Goal: Information Seeking & Learning: Learn about a topic

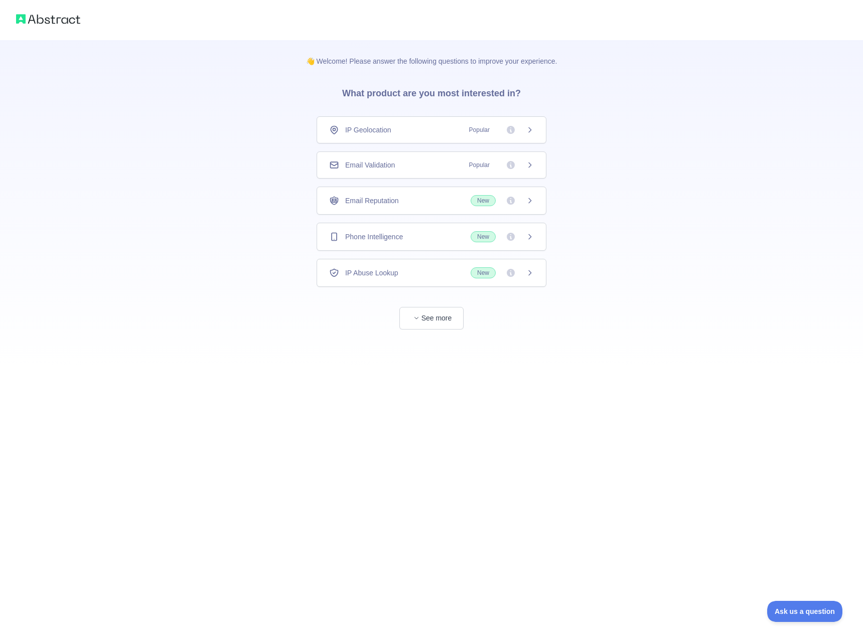
click at [409, 235] on div "Phone Intelligence New" at bounding box center [431, 236] width 205 height 11
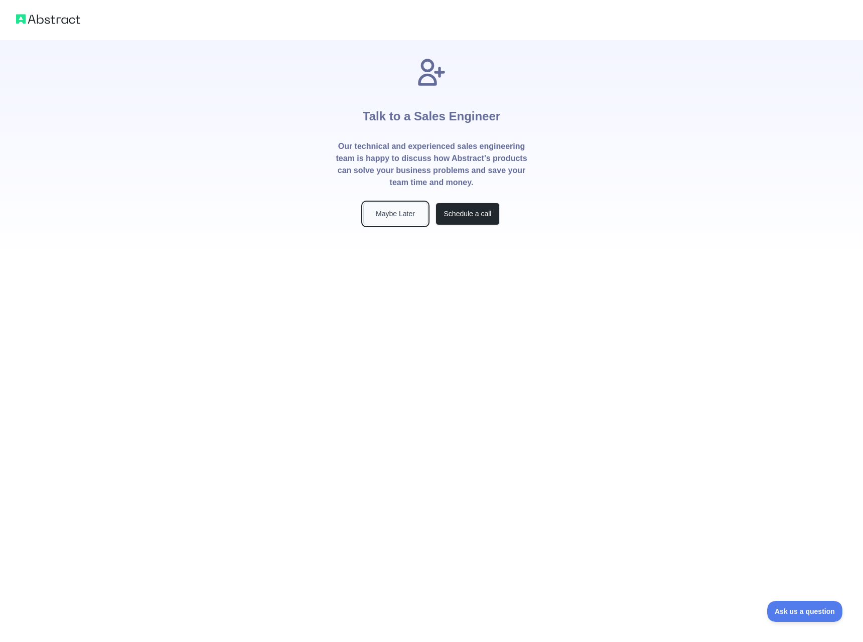
click at [407, 216] on button "Maybe Later" at bounding box center [395, 214] width 64 height 23
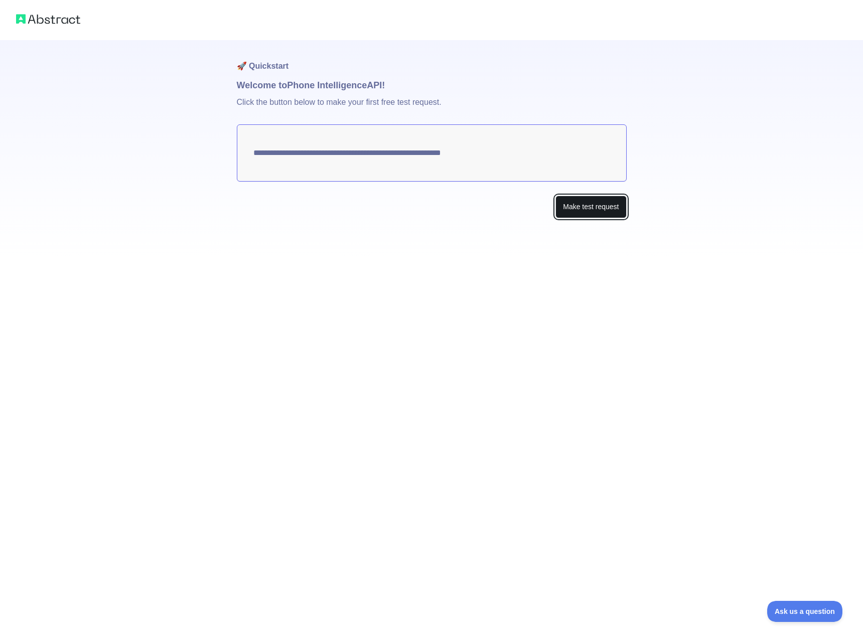
click at [574, 209] on button "Make test request" at bounding box center [590, 207] width 71 height 23
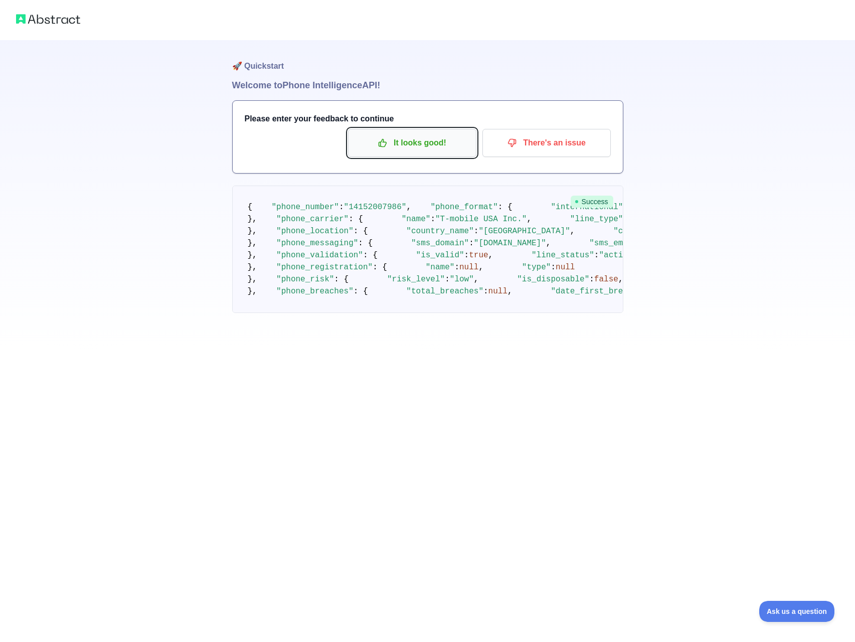
click at [425, 142] on p "It looks good!" at bounding box center [412, 142] width 113 height 17
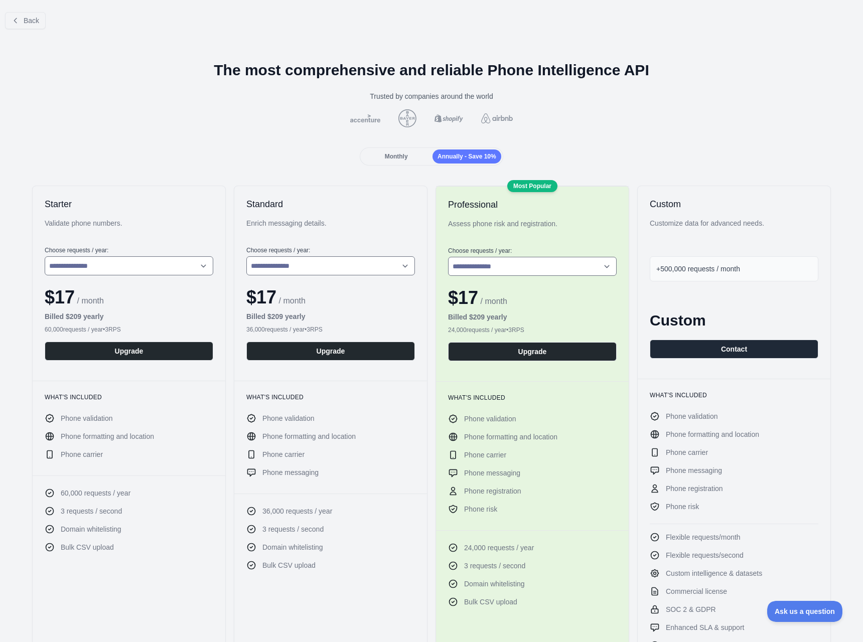
click at [390, 163] on div "Monthly Annually - Save 10%" at bounding box center [431, 156] width 143 height 18
click at [381, 157] on div "Monthly" at bounding box center [396, 156] width 69 height 14
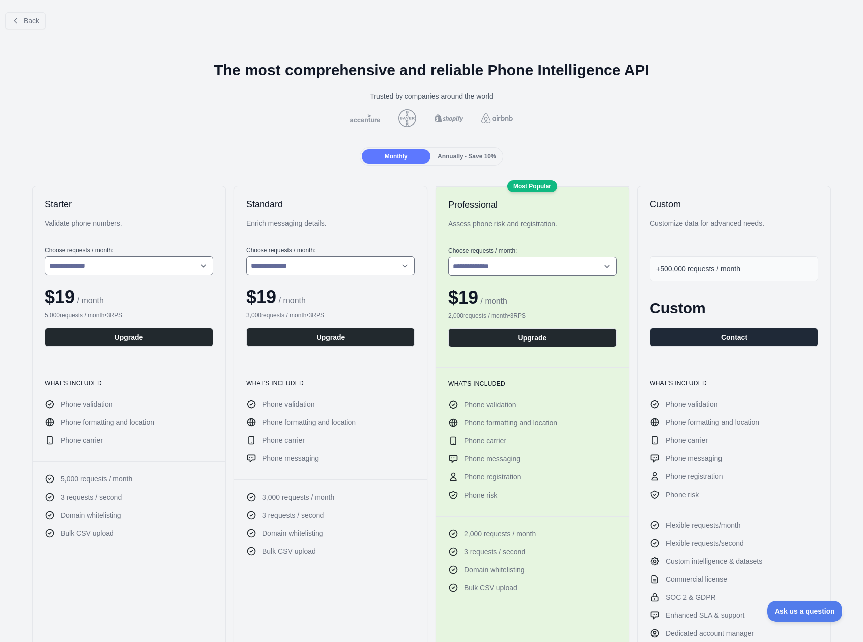
click at [492, 159] on div "Annually - Save 10%" at bounding box center [466, 156] width 69 height 14
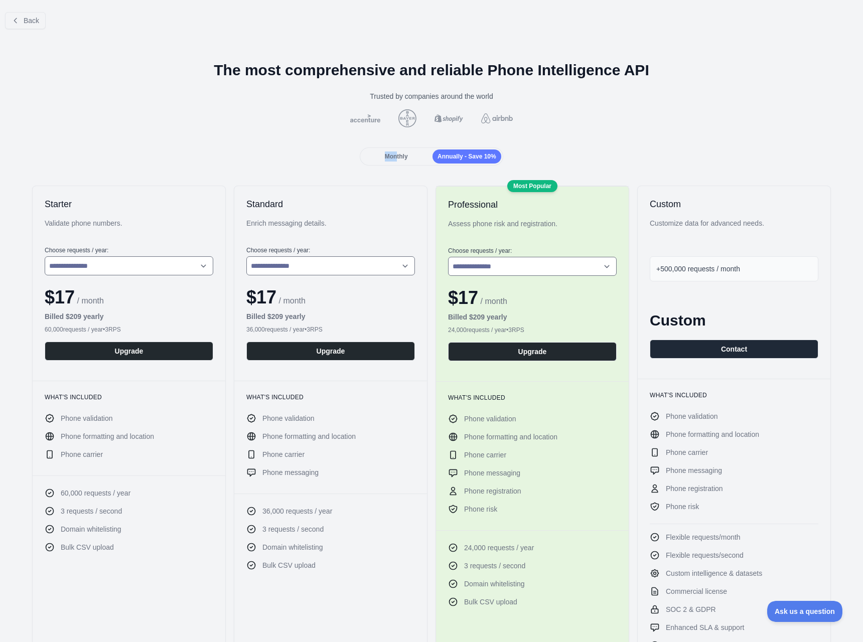
click at [394, 151] on div "Monthly" at bounding box center [396, 156] width 69 height 14
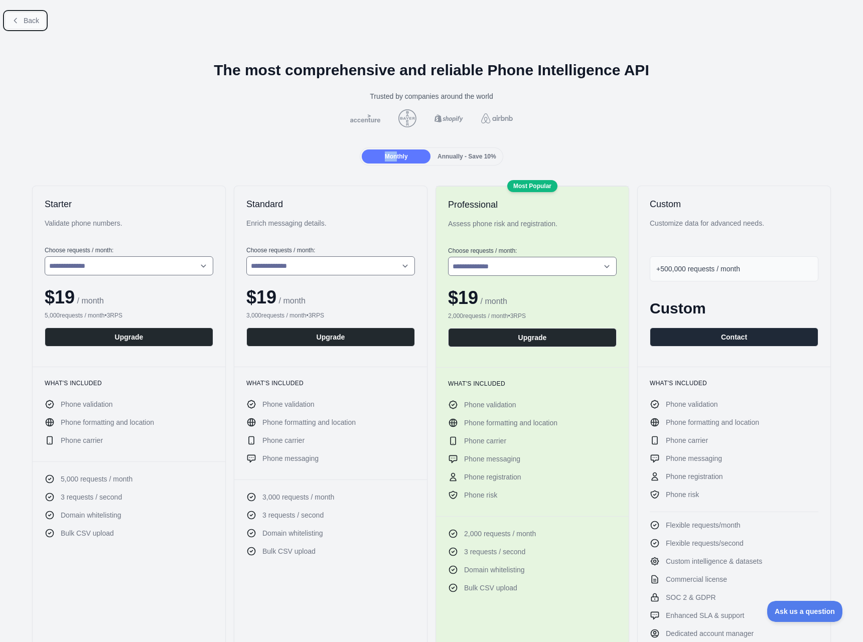
click at [29, 16] on button "Back" at bounding box center [25, 20] width 41 height 17
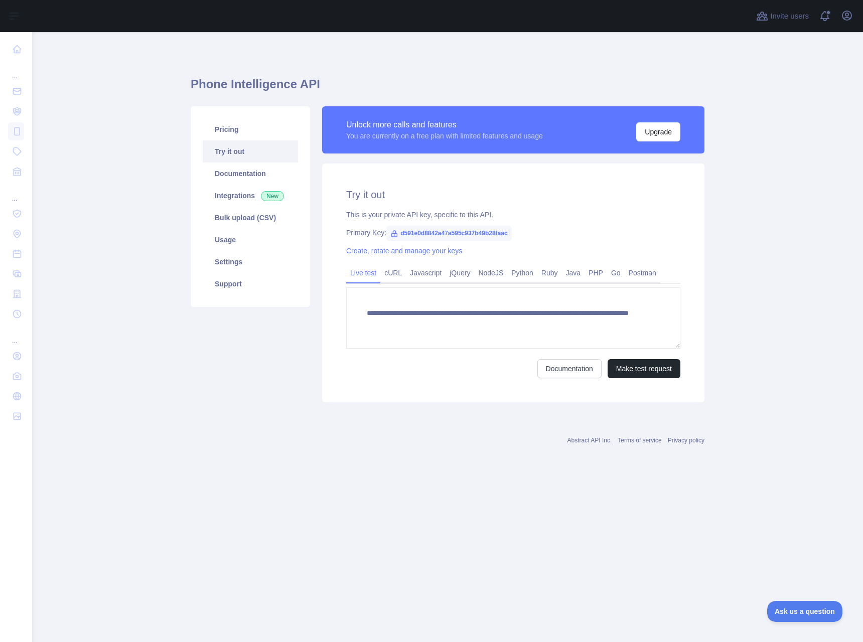
click at [440, 230] on span "d591e0d8842a47a595c937b49b28faac" at bounding box center [448, 233] width 125 height 15
copy span "d591e0d8842a47a595c937b49b28faac"
click at [566, 324] on textarea "**********" at bounding box center [513, 317] width 334 height 61
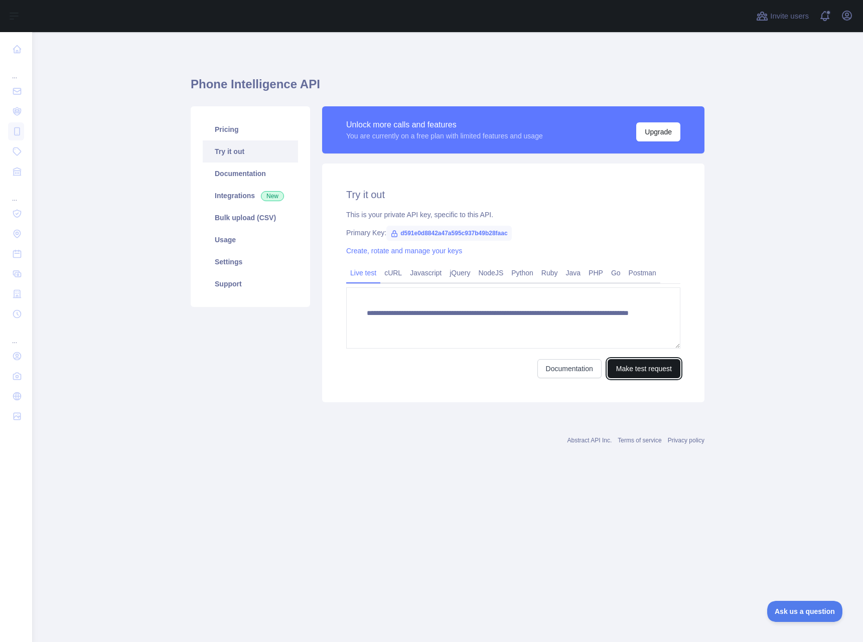
click at [630, 367] on button "Make test request" at bounding box center [643, 368] width 73 height 19
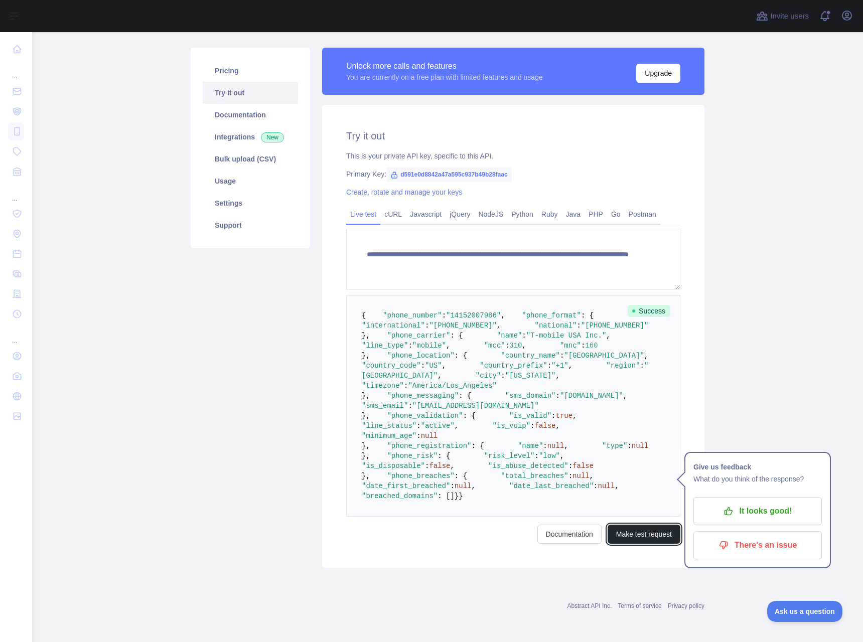
scroll to position [120, 0]
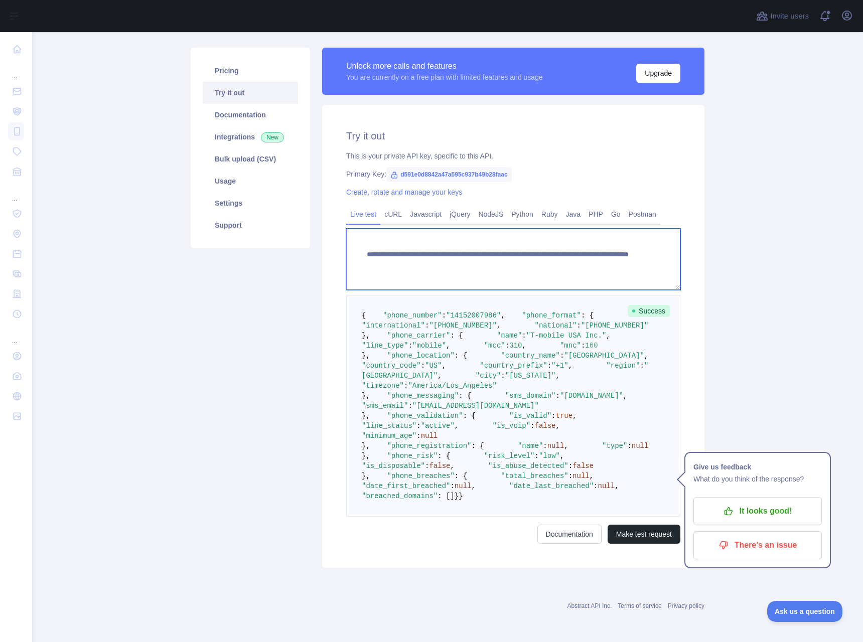
click at [569, 229] on textarea "**********" at bounding box center [513, 259] width 334 height 61
click at [575, 229] on textarea "**********" at bounding box center [513, 259] width 334 height 61
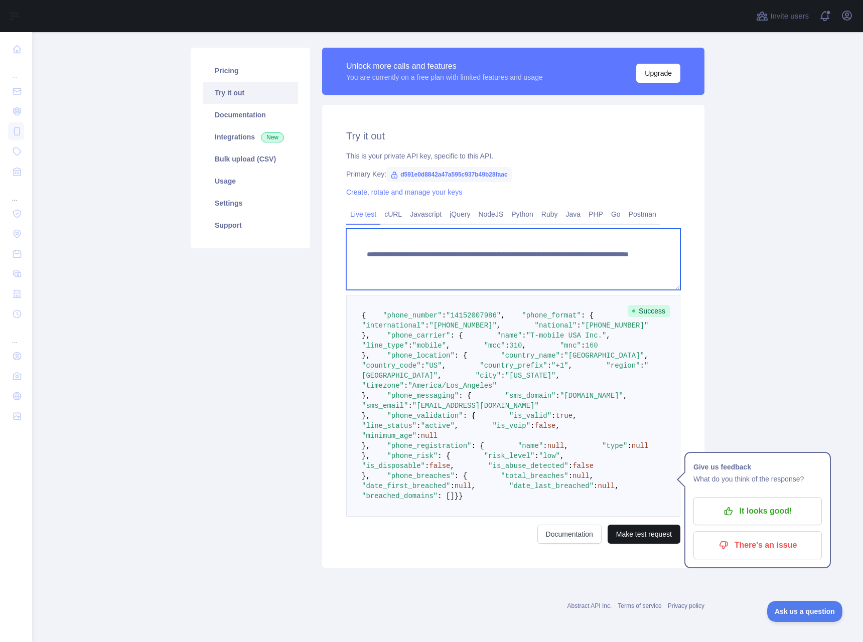
type textarea "**********"
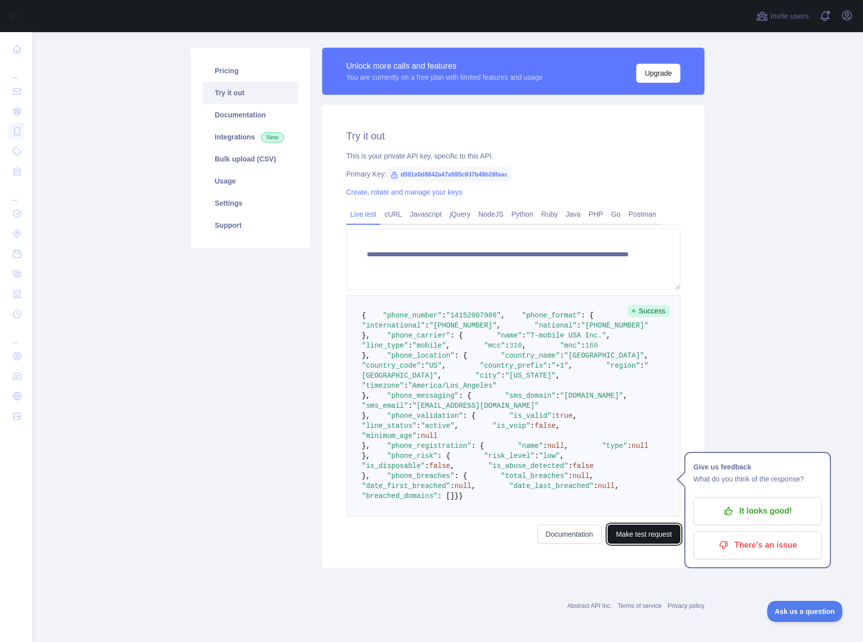
click at [651, 532] on button "Make test request" at bounding box center [643, 534] width 73 height 19
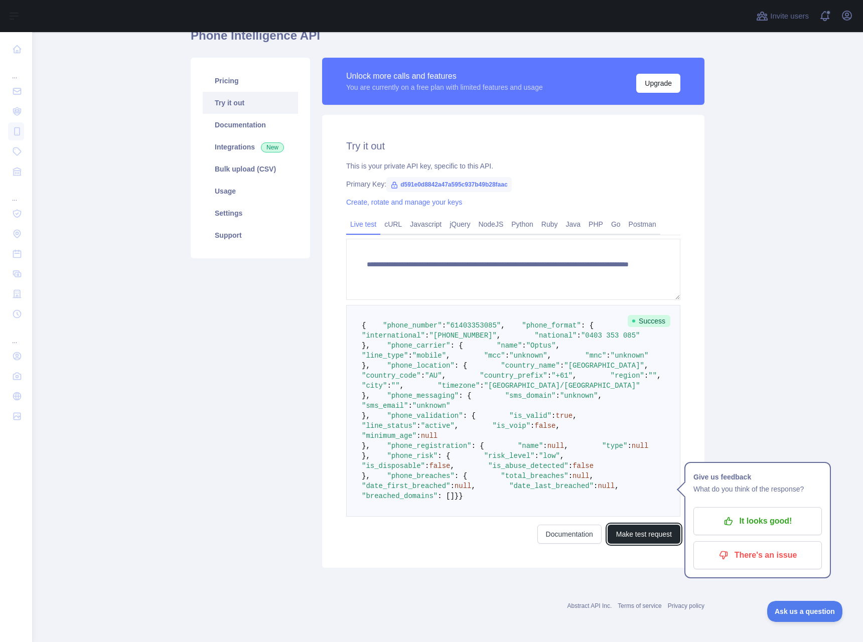
scroll to position [0, 0]
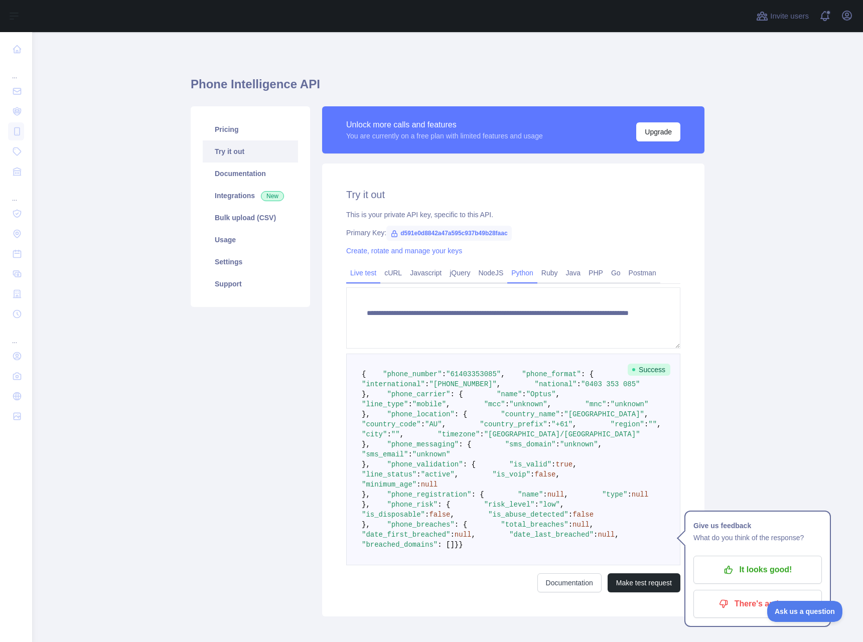
click at [519, 281] on div "Python" at bounding box center [522, 276] width 30 height 16
click at [517, 275] on link "Python" at bounding box center [522, 273] width 30 height 16
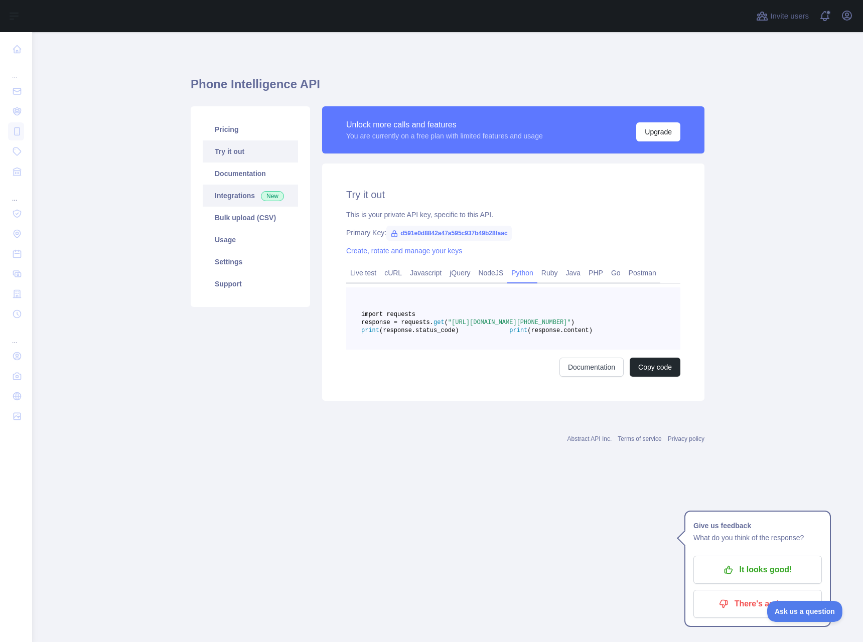
click at [256, 198] on link "Integrations New" at bounding box center [250, 196] width 95 height 22
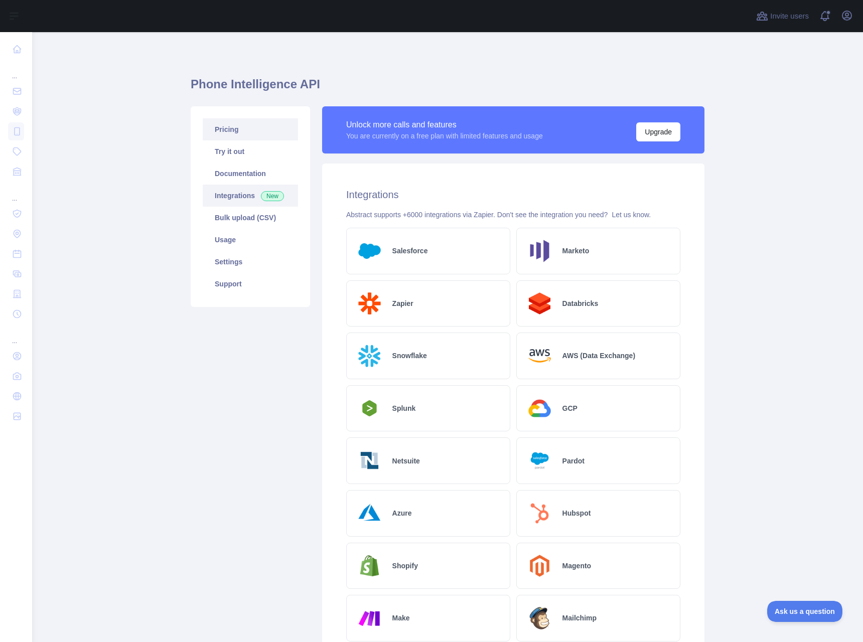
click at [221, 135] on link "Pricing" at bounding box center [250, 129] width 95 height 22
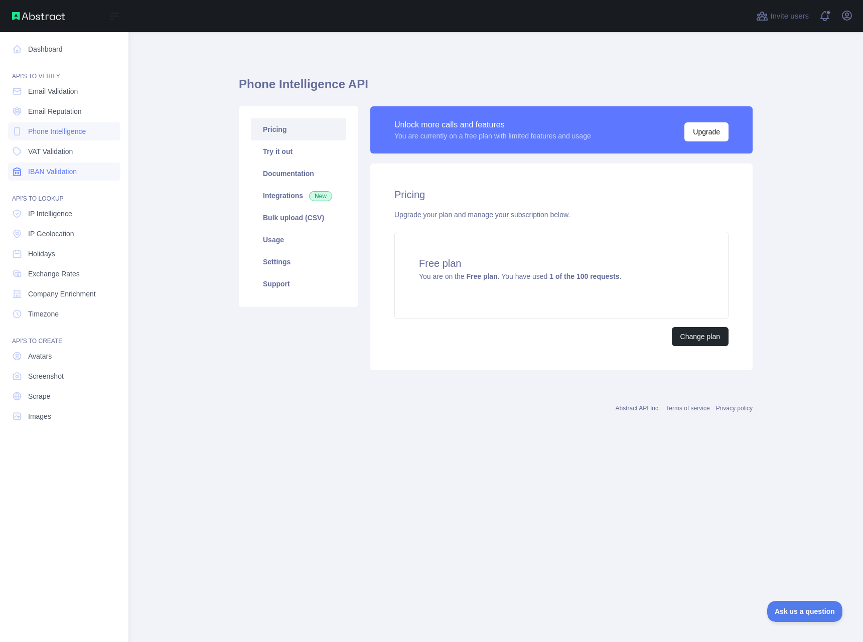
click at [78, 172] on link "IBAN Validation" at bounding box center [64, 171] width 112 height 18
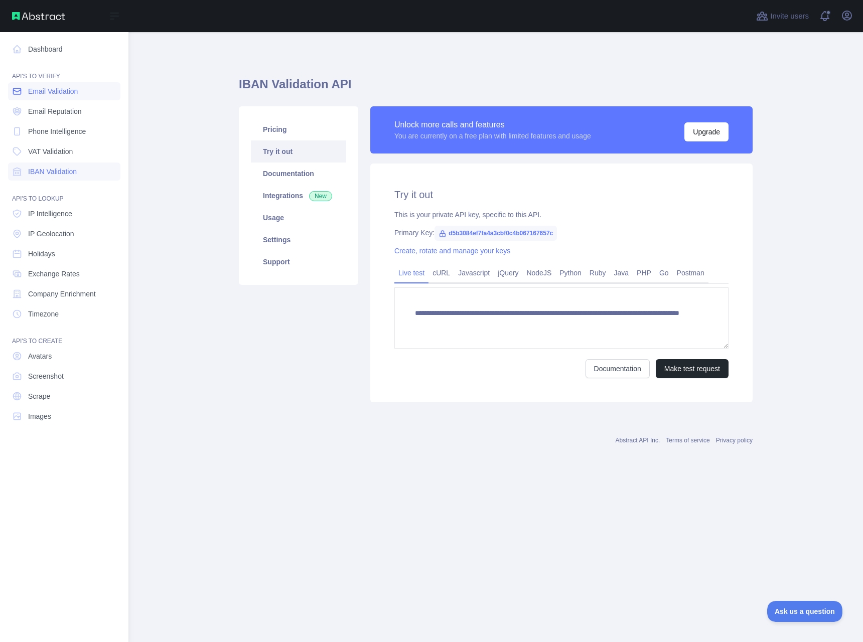
click at [25, 89] on link "Email Validation" at bounding box center [64, 91] width 112 height 18
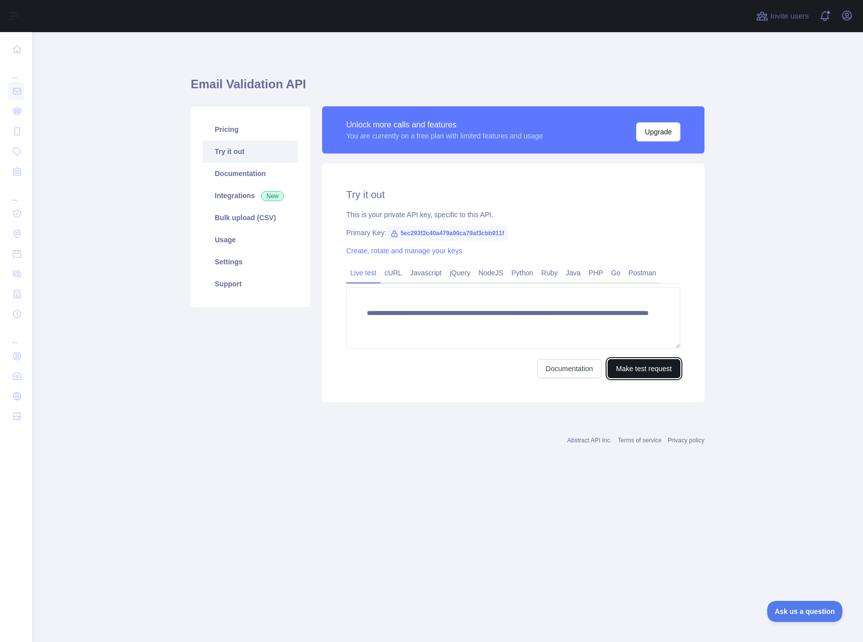
click at [644, 369] on button "Make test request" at bounding box center [643, 368] width 73 height 19
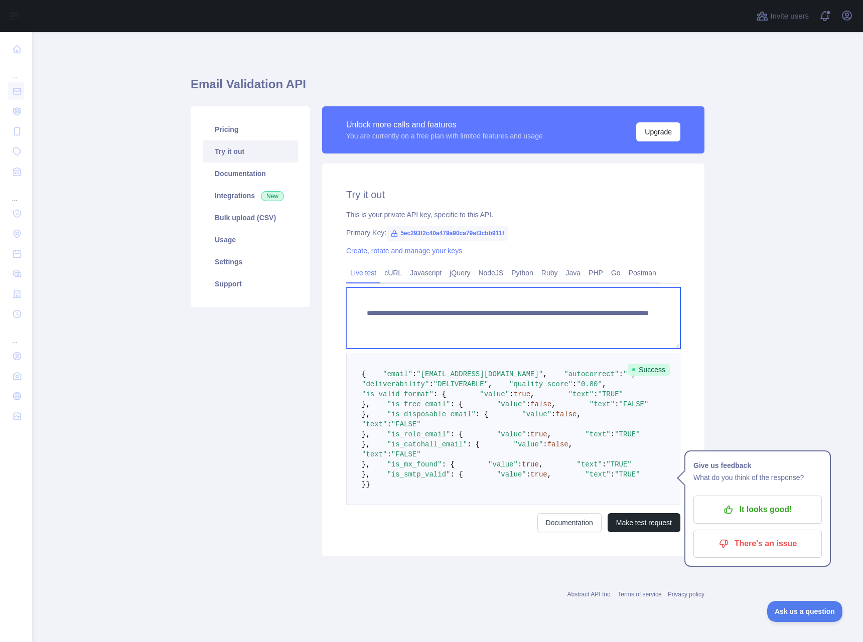
drag, startPoint x: 614, startPoint y: 321, endPoint x: 532, endPoint y: 321, distance: 82.2
click at [532, 321] on textarea "**********" at bounding box center [513, 317] width 334 height 61
type textarea "**********"
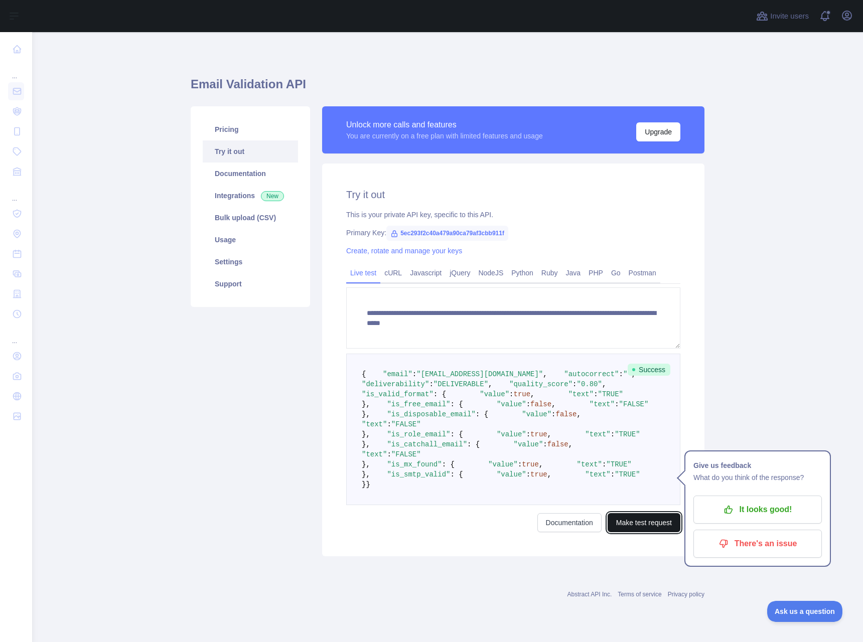
click at [658, 532] on button "Make test request" at bounding box center [643, 522] width 73 height 19
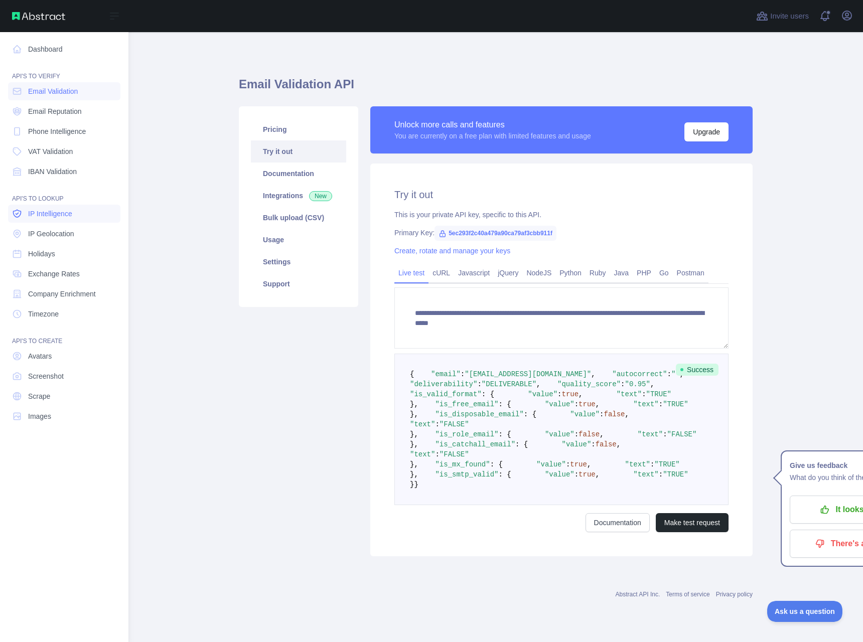
click at [50, 215] on span "IP Intelligence" at bounding box center [50, 214] width 44 height 10
